Goal: Information Seeking & Learning: Find specific fact

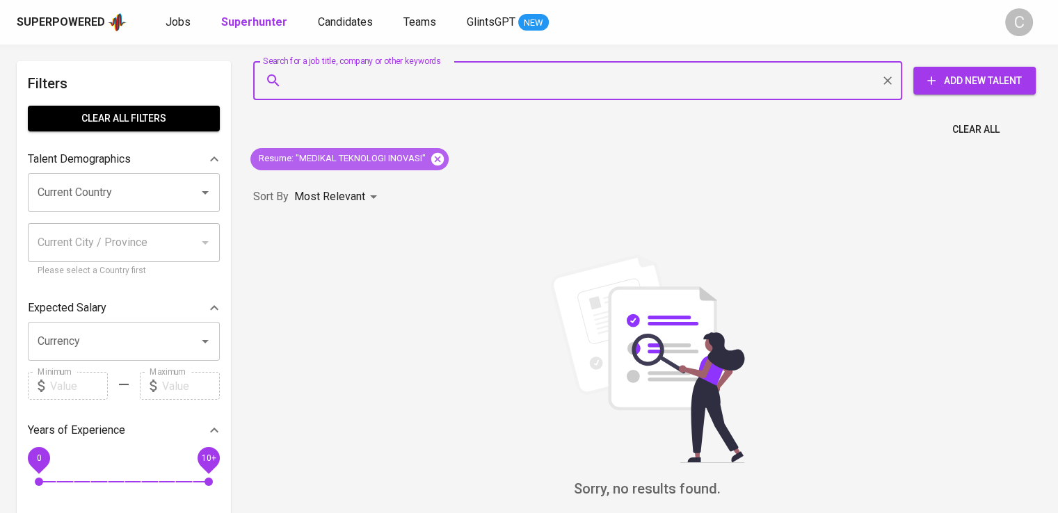
click at [439, 154] on icon at bounding box center [437, 158] width 13 height 13
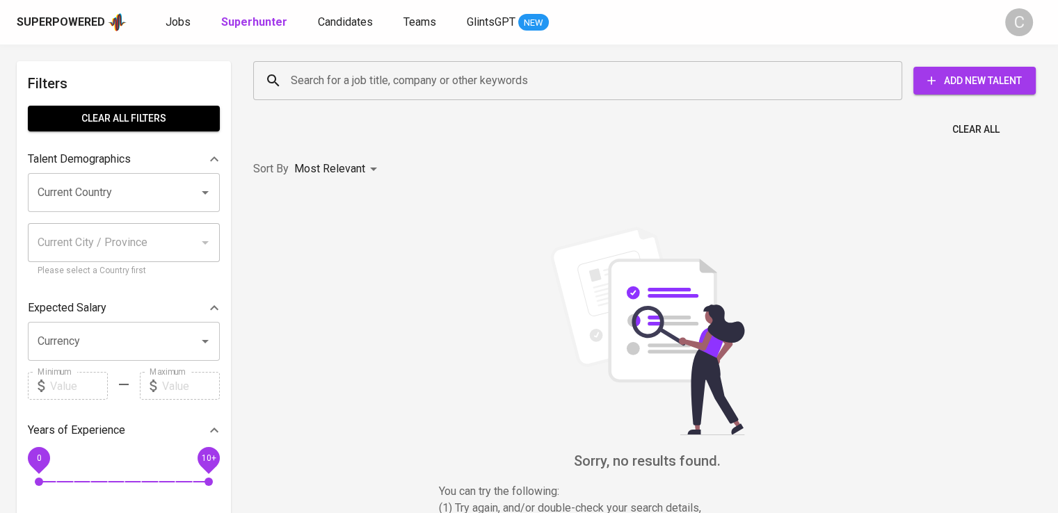
click at [438, 93] on input "Search for a job title, company or other keywords" at bounding box center [581, 80] width 588 height 26
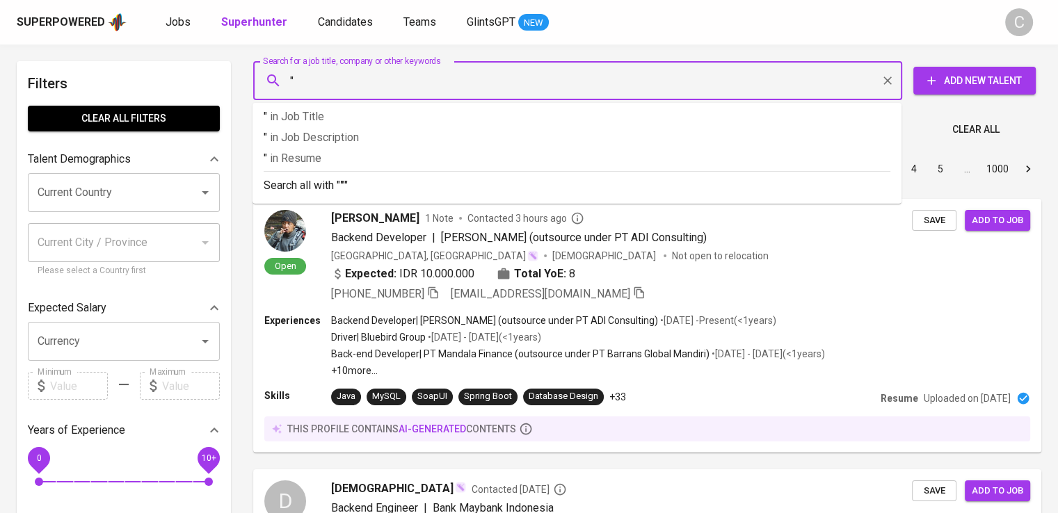
paste input "[PERSON_NAME] [PERSON_NAME]"
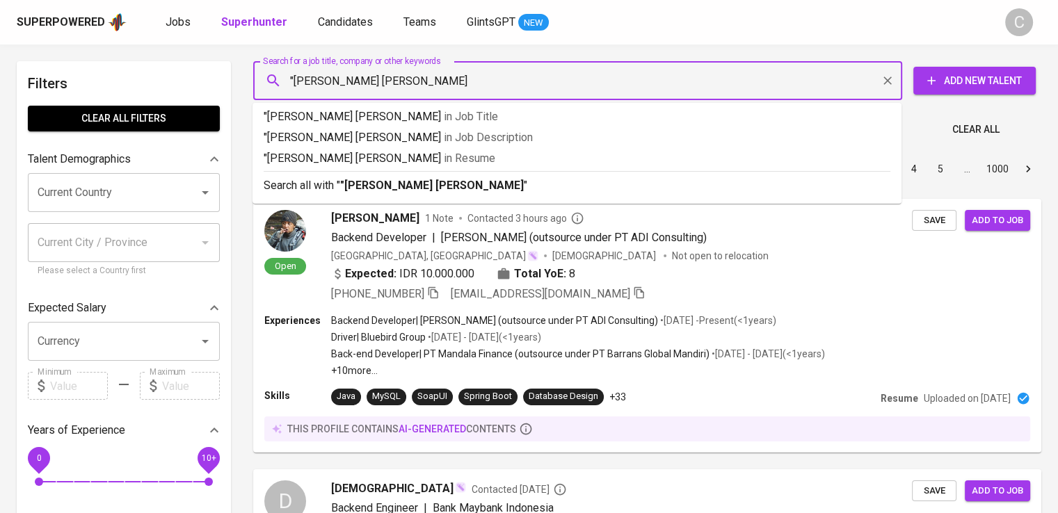
type input ""Ratu [PERSON_NAME]""
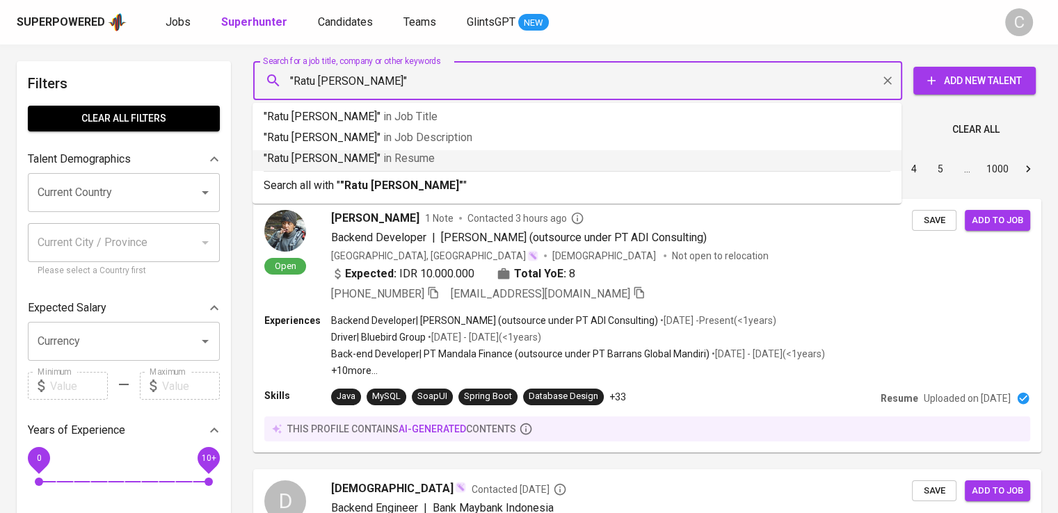
click at [444, 159] on p ""[PERSON_NAME] [PERSON_NAME]" in [GEOGRAPHIC_DATA]" at bounding box center [577, 158] width 627 height 17
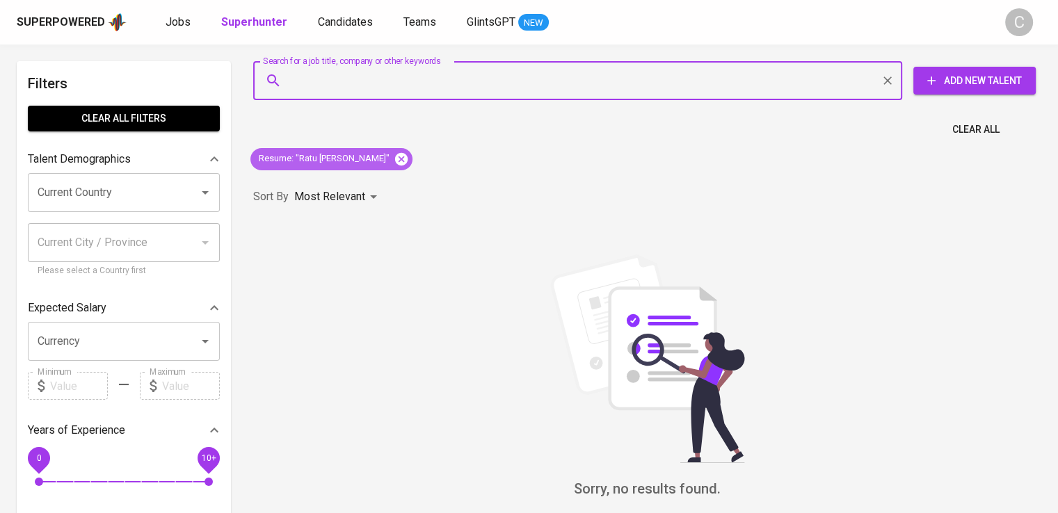
click at [399, 157] on icon at bounding box center [401, 159] width 15 height 15
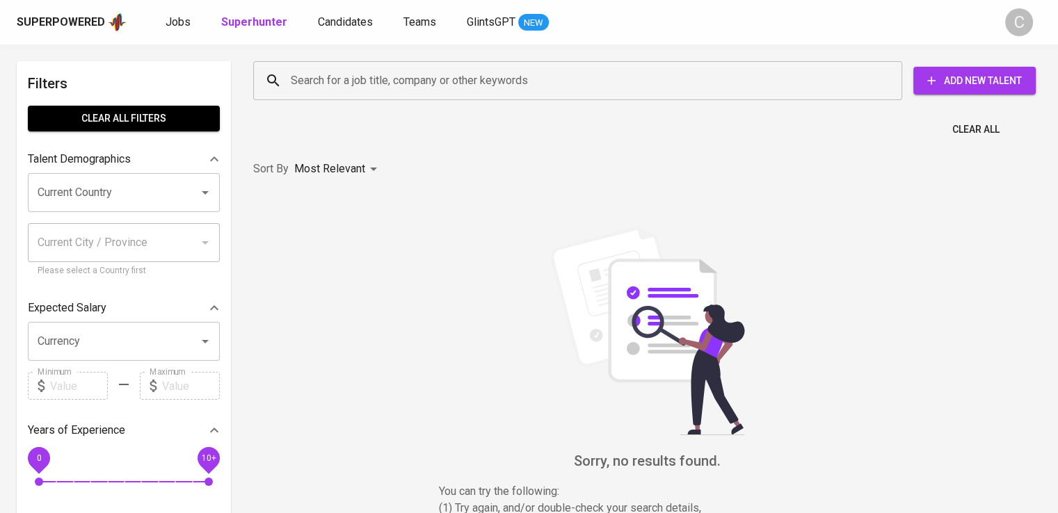
click at [400, 80] on input "Search for a job title, company or other keywords" at bounding box center [581, 80] width 588 height 26
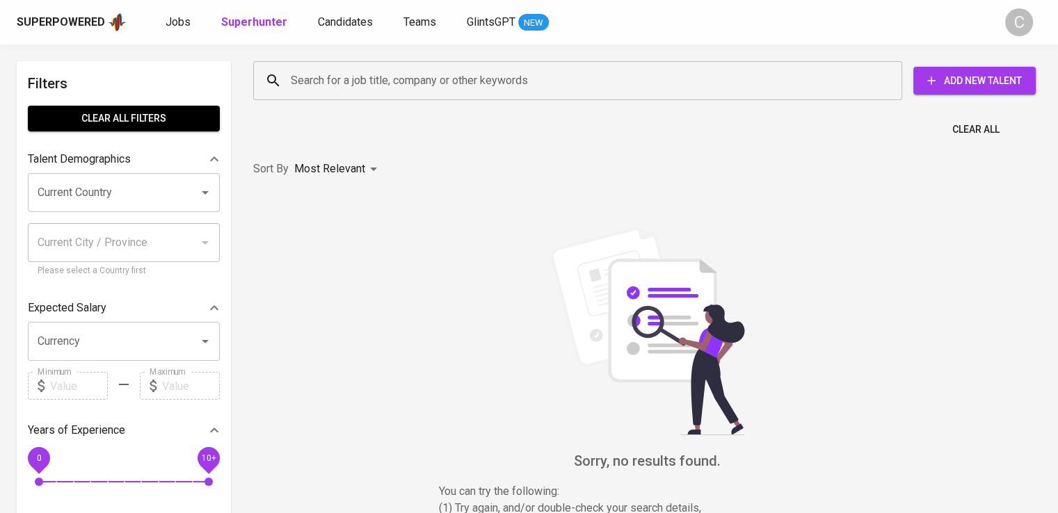
click at [400, 80] on input "Search for a job title, company or other keywords" at bounding box center [581, 80] width 588 height 26
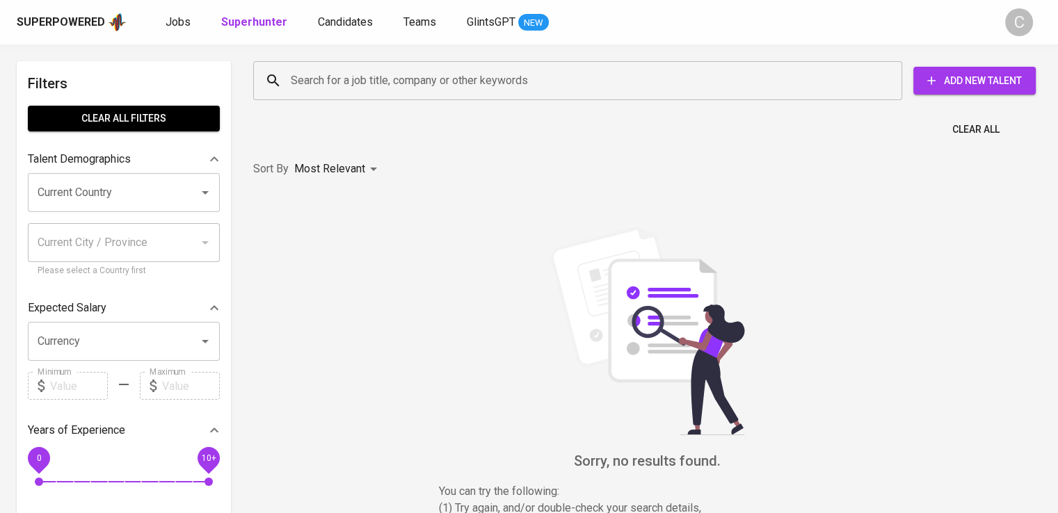
click at [400, 80] on input "Search for a job title, company or other keywords" at bounding box center [581, 80] width 588 height 26
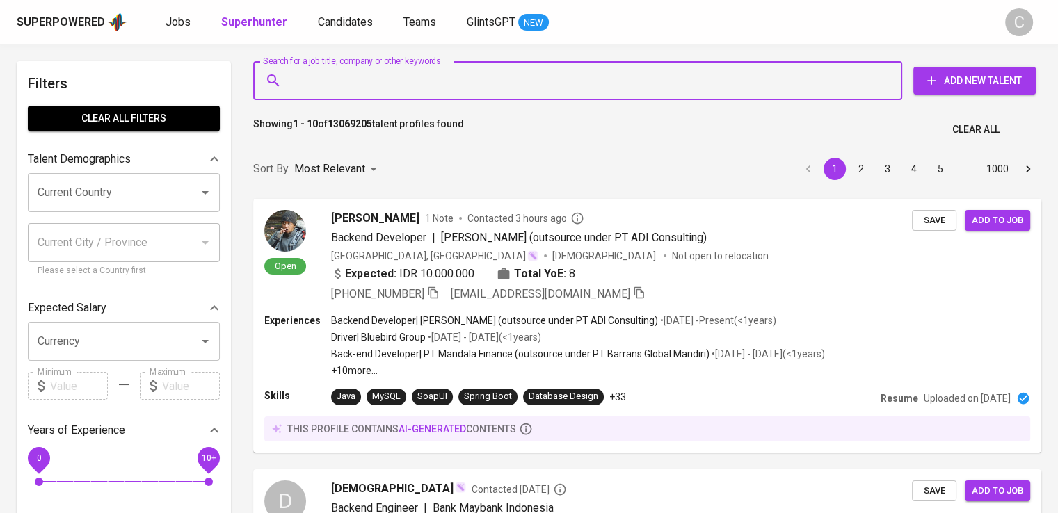
click at [400, 80] on input "Search for a job title, company or other keywords" at bounding box center [581, 80] width 588 height 26
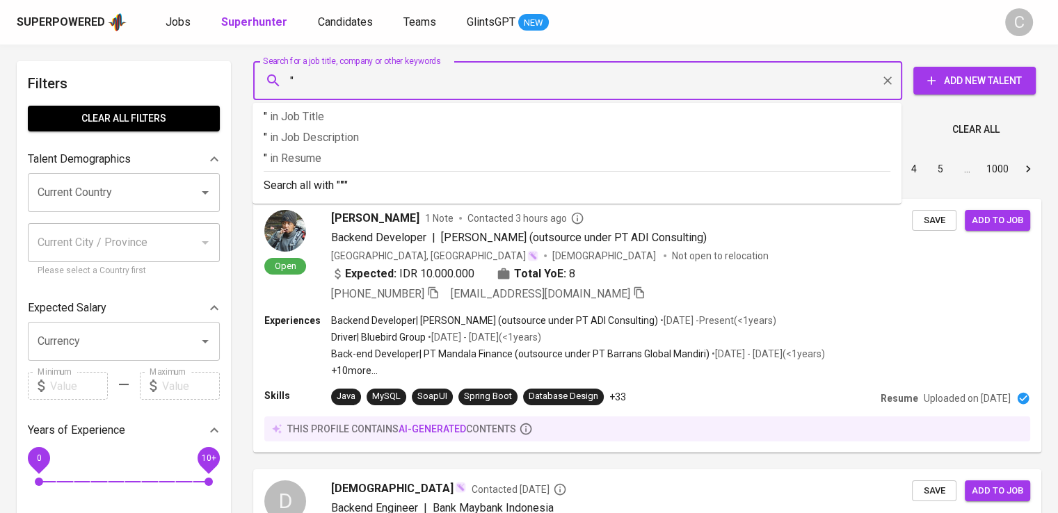
paste input "[PERSON_NAME]"
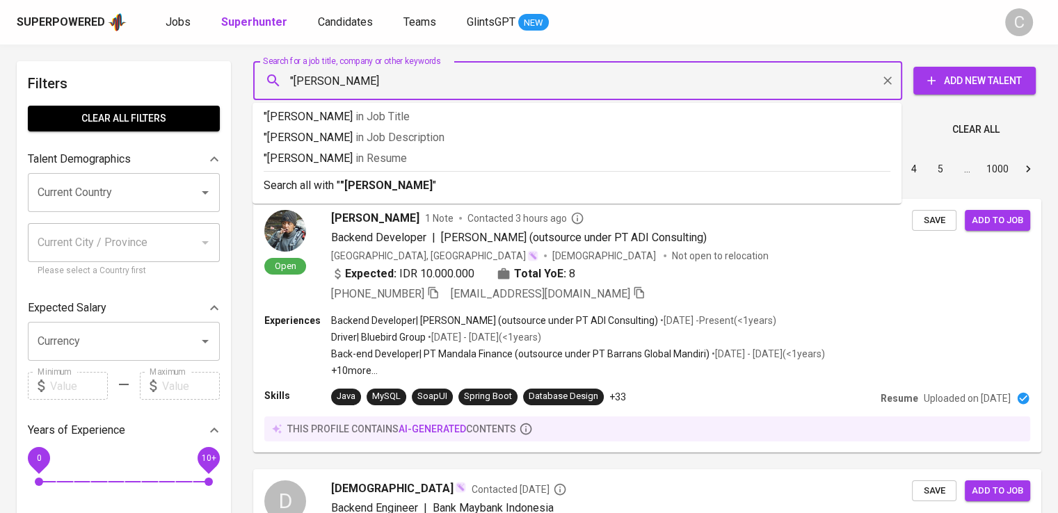
type input ""[PERSON_NAME]""
click at [413, 157] on p ""[PERSON_NAME]" in Resume" at bounding box center [577, 158] width 627 height 17
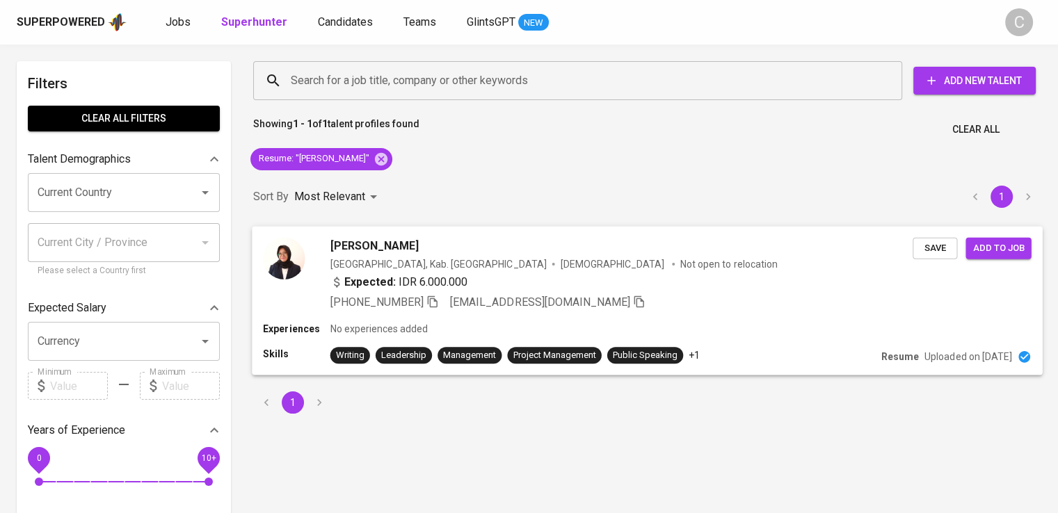
click at [529, 275] on div "Expected: IDR 6.000.000" at bounding box center [621, 283] width 583 height 20
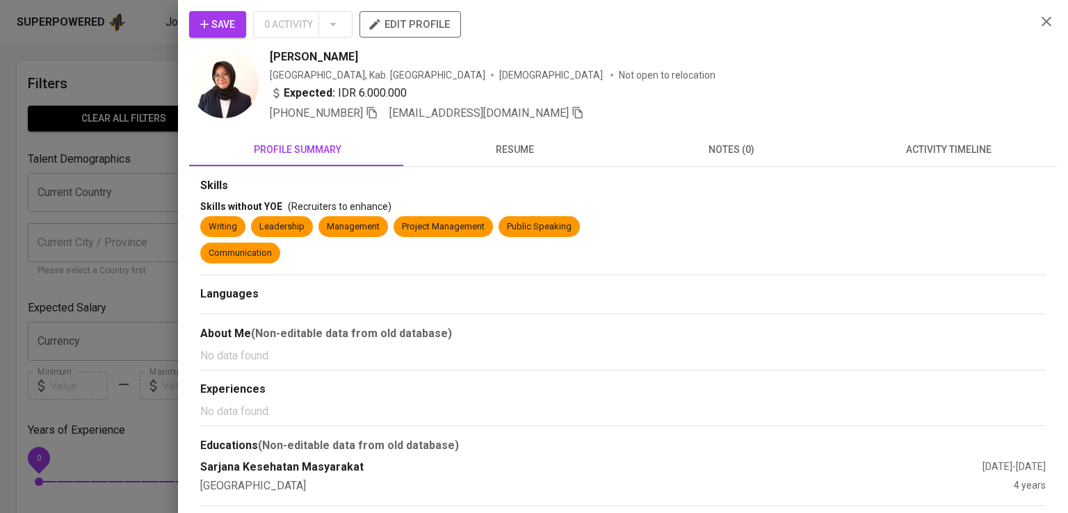
click at [858, 61] on div "[PERSON_NAME]" at bounding box center [647, 57] width 755 height 17
click at [374, 113] on icon "button" at bounding box center [372, 112] width 13 height 13
